Goal: Find specific page/section: Find specific page/section

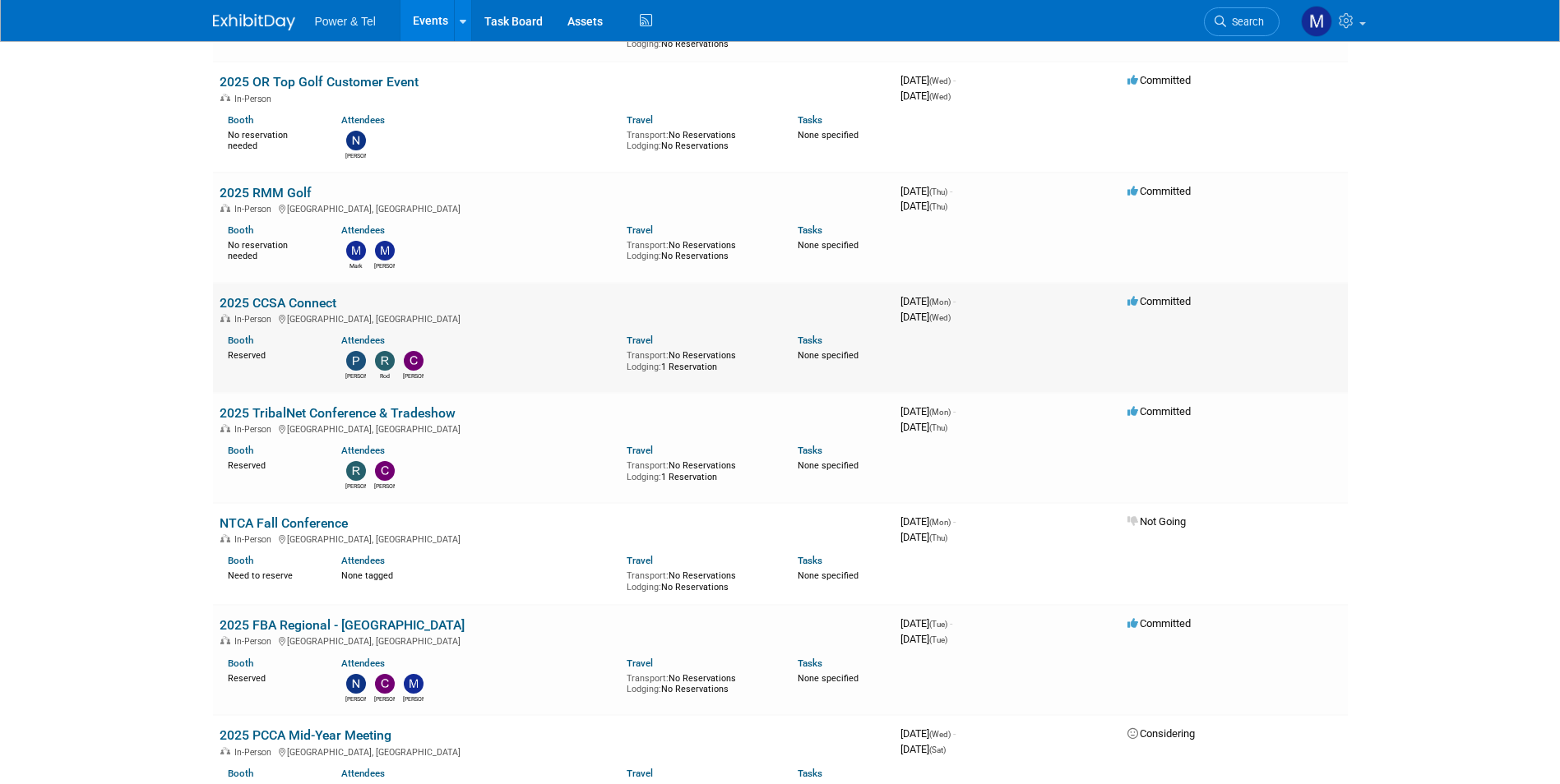
scroll to position [494, 0]
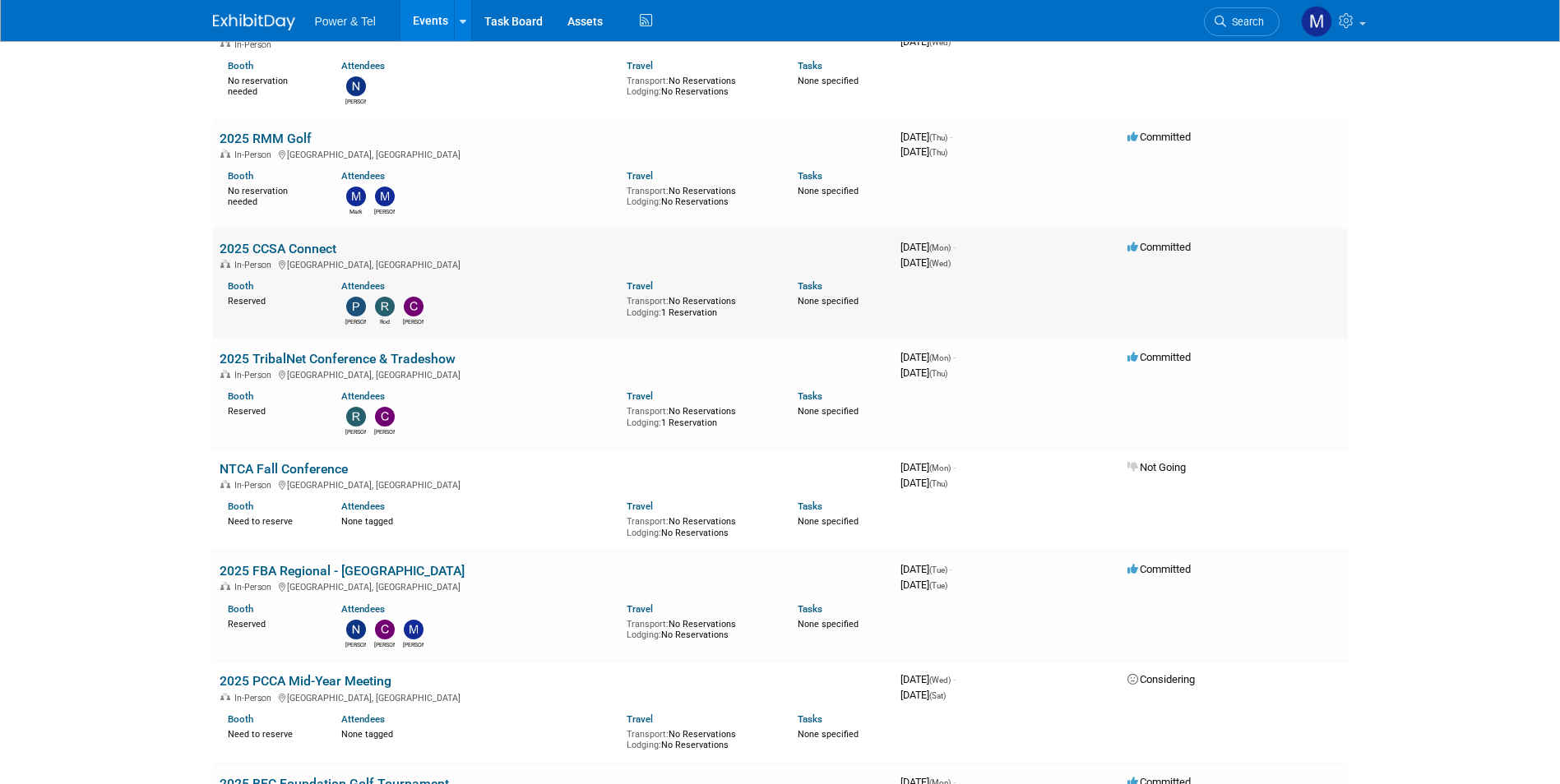
click at [312, 256] on link "2025 CCSA Connect" at bounding box center [278, 248] width 117 height 15
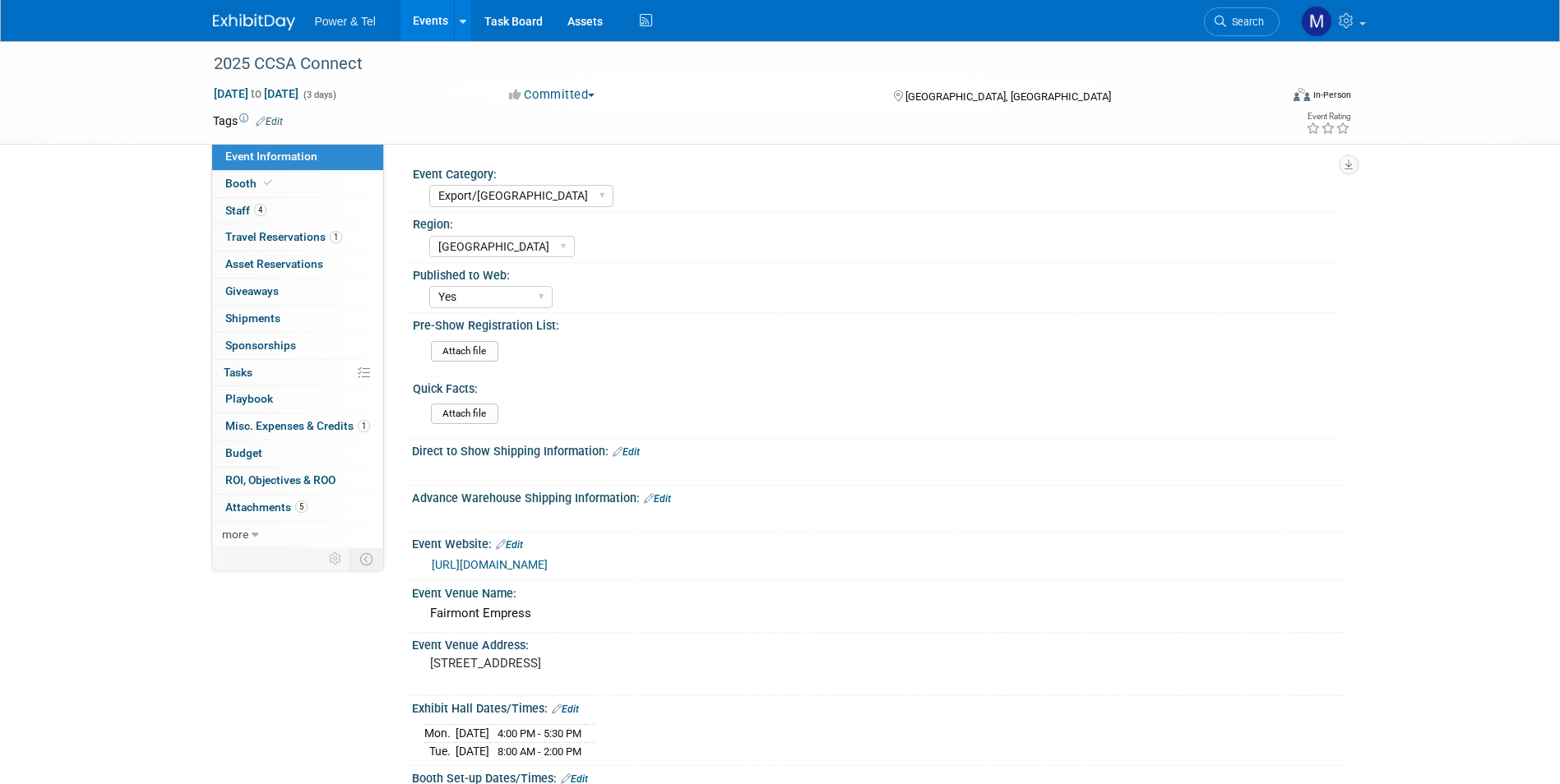
select select "Export/Canada"
select select "Canada"
select select "Yes"
click at [299, 172] on link "Booth" at bounding box center [297, 183] width 171 height 26
